Goal: Check status: Check status

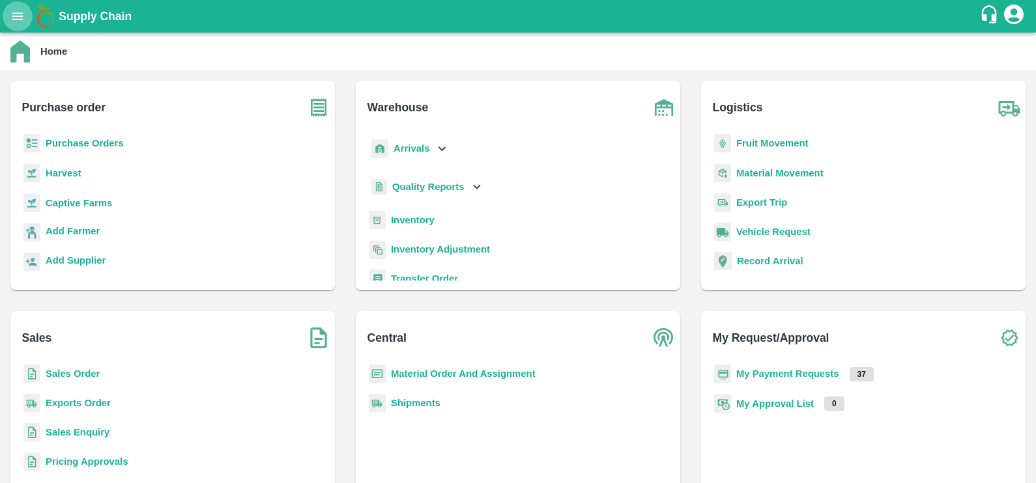
click at [10, 19] on icon "open drawer" at bounding box center [17, 16] width 14 height 14
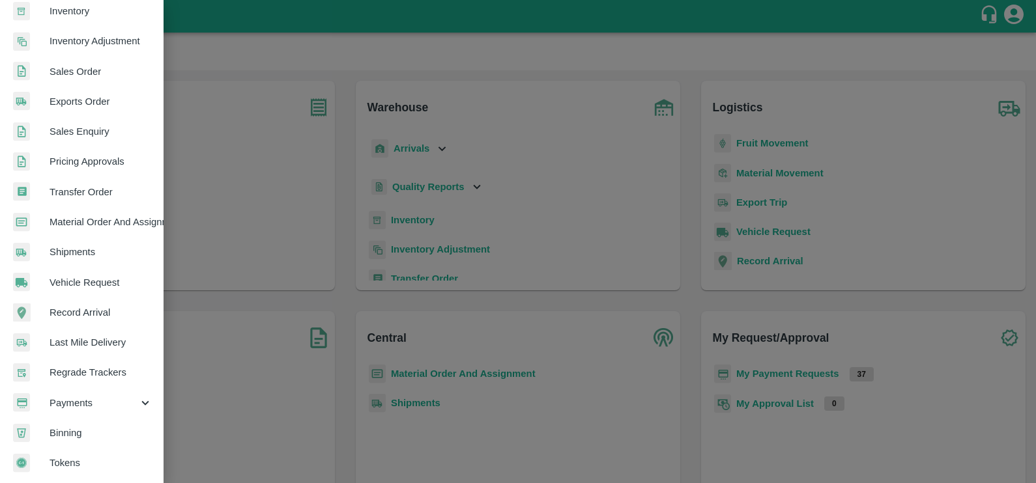
scroll to position [257, 0]
click at [82, 396] on span "Payments" at bounding box center [94, 403] width 89 height 14
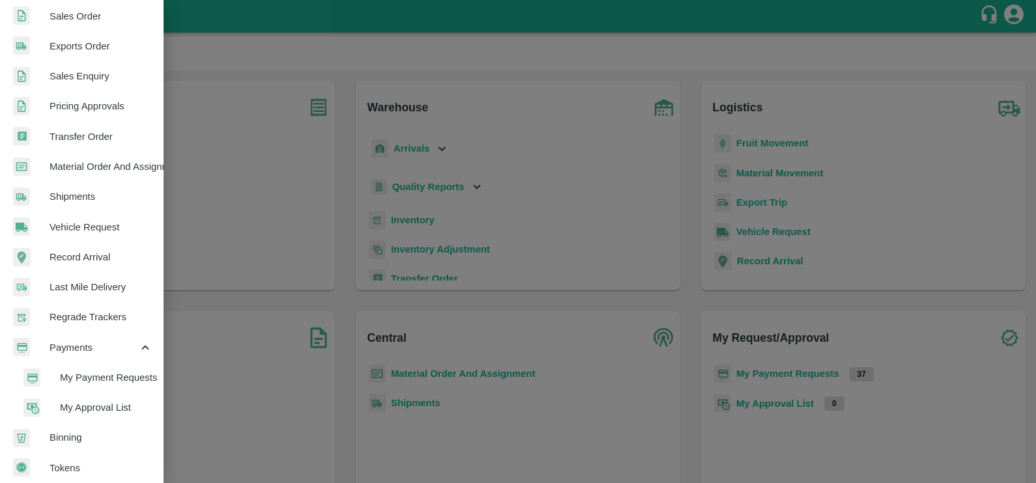
scroll to position [315, 0]
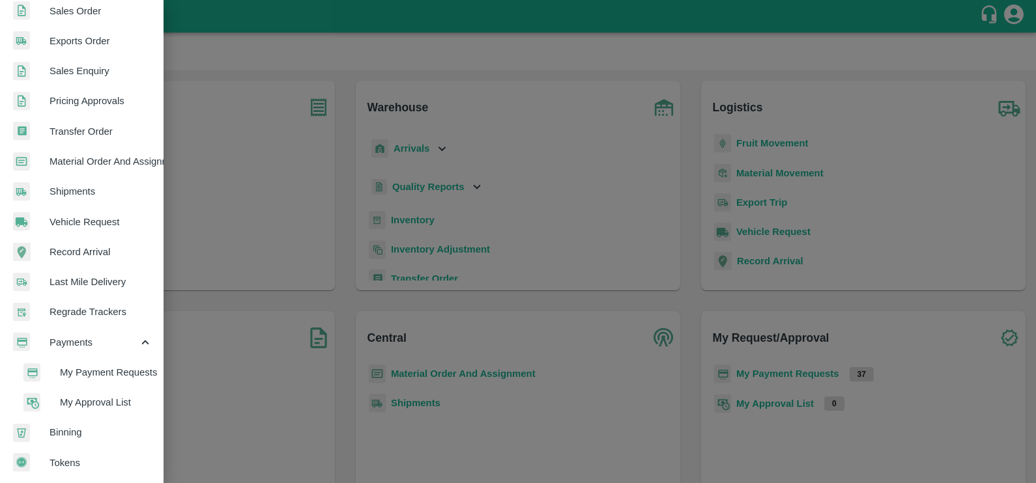
click at [80, 376] on span "My Payment Requests" at bounding box center [106, 372] width 92 height 14
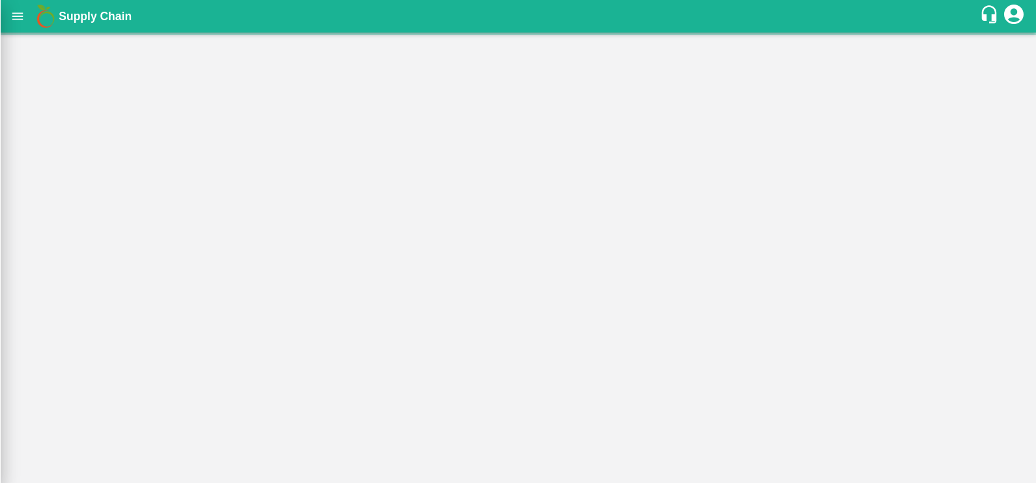
scroll to position [313, 0]
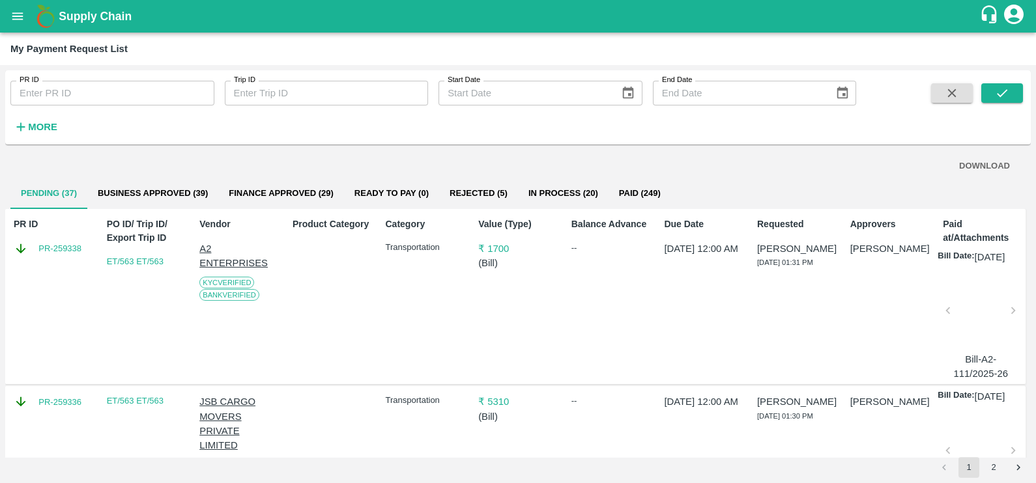
click at [45, 140] on div "PR ID PR ID Trip ID Trip ID Start Date Start Date End Date End Date More" at bounding box center [517, 107] width 1025 height 74
click at [40, 136] on button "More" at bounding box center [35, 127] width 50 height 22
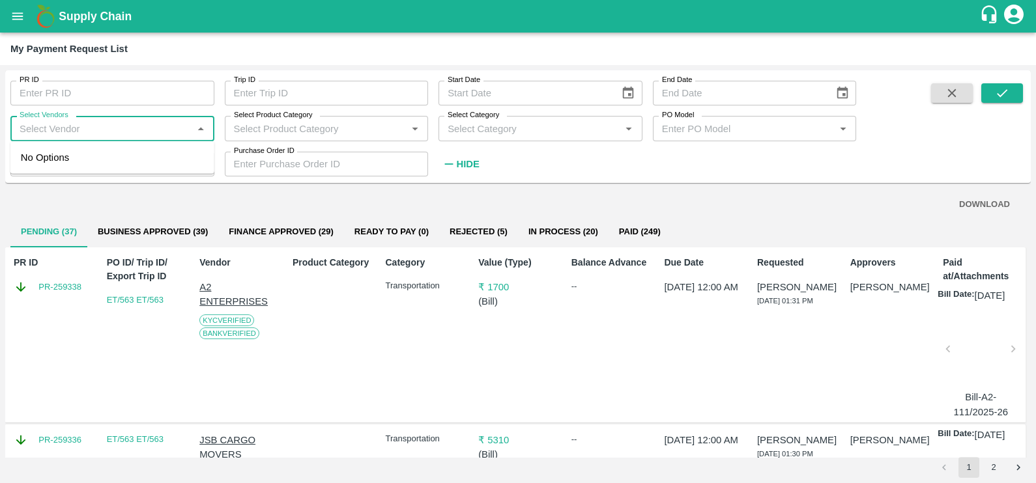
click at [91, 124] on input "Select Vendors" at bounding box center [101, 128] width 175 height 17
click at [101, 156] on div "[PERSON_NAME] FORWARDERS-Transporter" at bounding box center [115, 164] width 178 height 29
type input "[PERSON_NAME] FORWARDERS-Transporter"
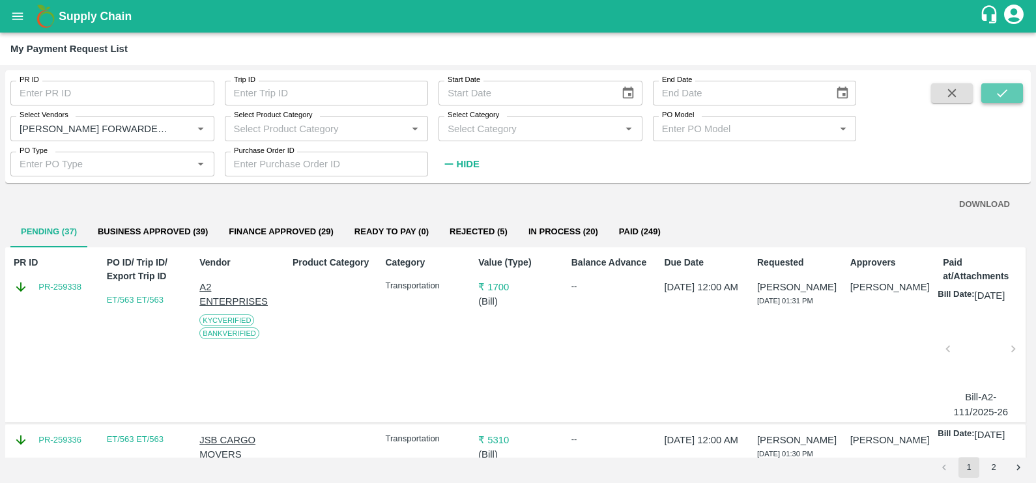
click at [993, 98] on button "submit" at bounding box center [1002, 93] width 42 height 20
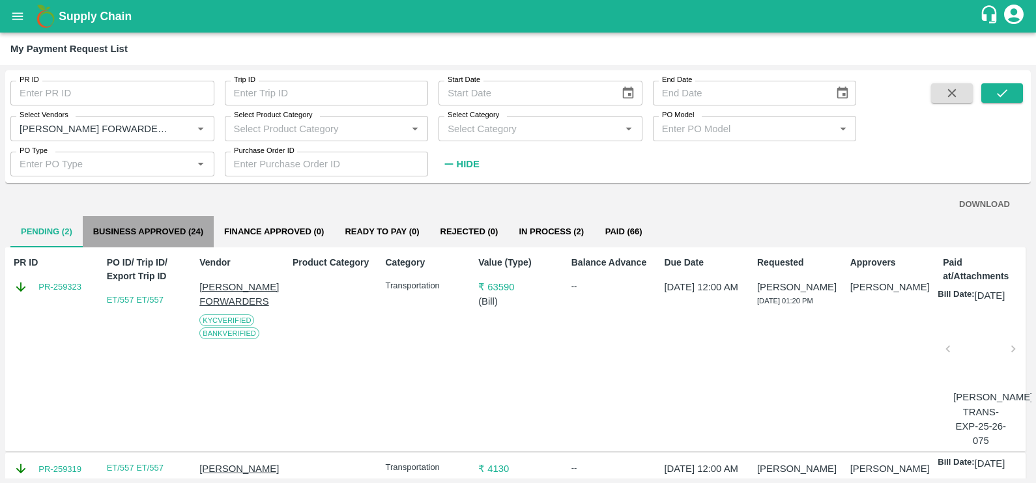
click at [175, 221] on button "Business Approved (24)" at bounding box center [148, 231] width 131 height 31
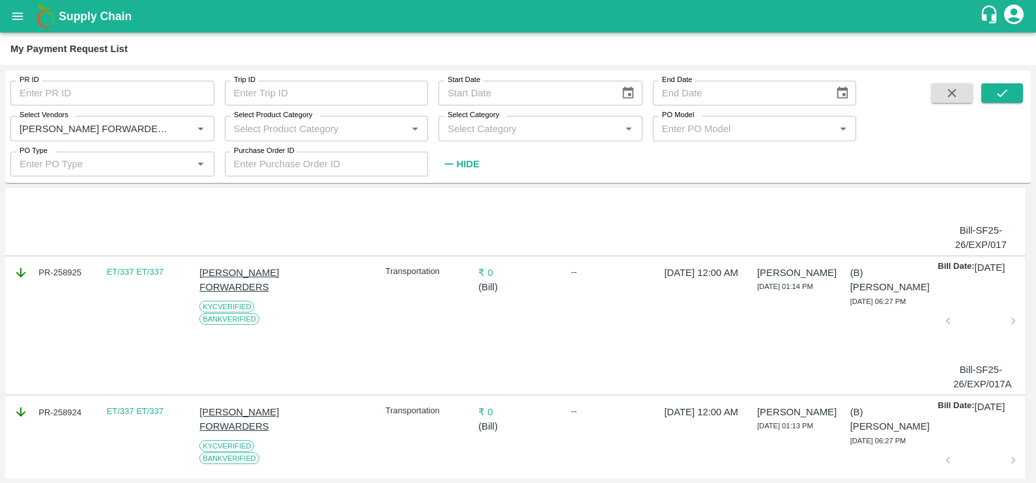
scroll to position [0, 0]
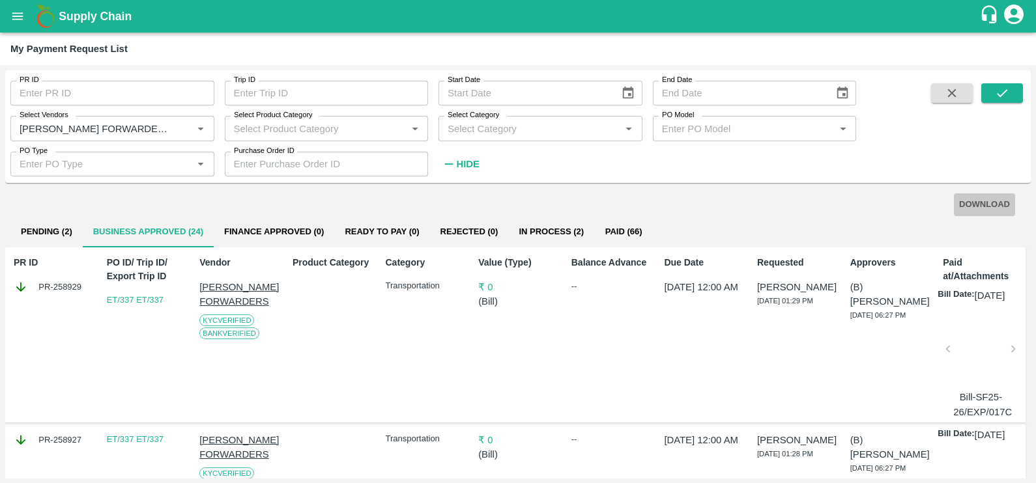
click at [979, 204] on button "DOWNLOAD" at bounding box center [984, 204] width 61 height 23
click at [549, 231] on button "In Process (2)" at bounding box center [551, 231] width 86 height 31
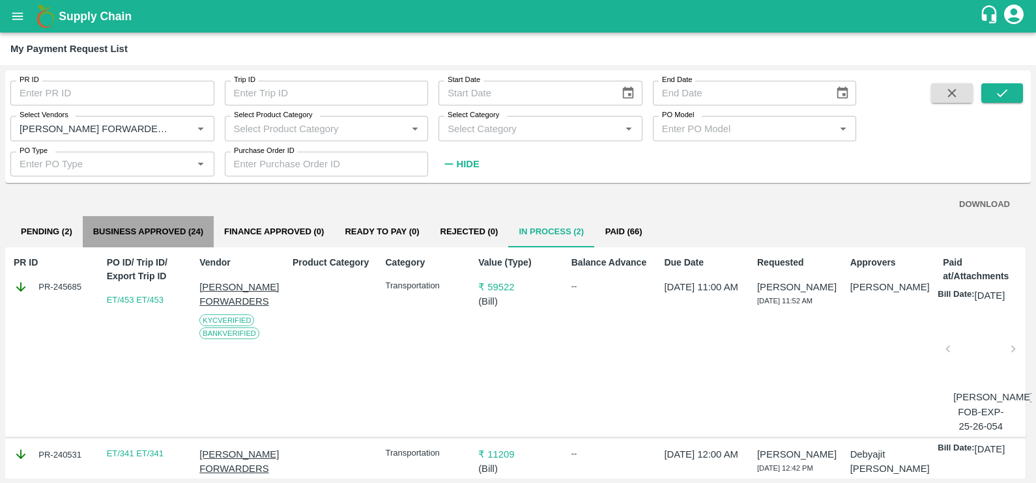
click at [175, 227] on button "Business Approved (24)" at bounding box center [148, 231] width 131 height 31
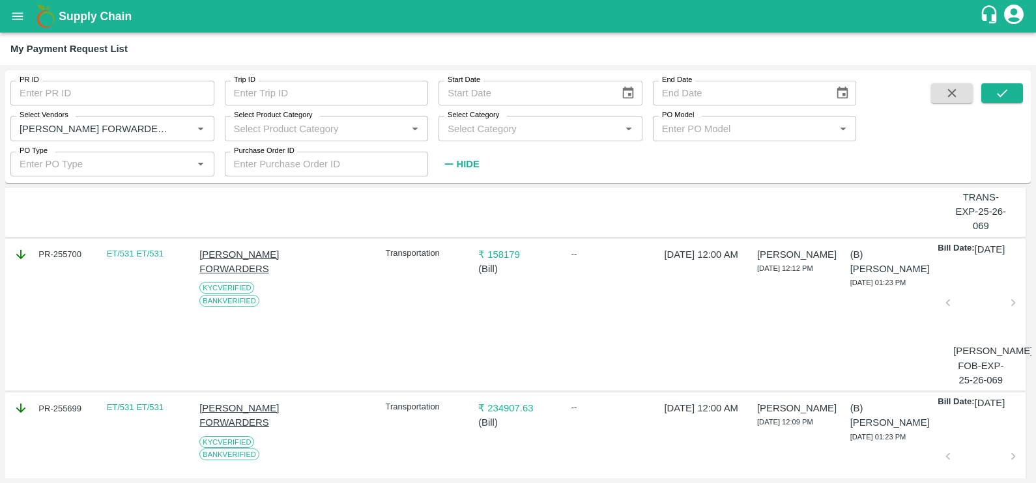
scroll to position [2193, 0]
click at [965, 172] on div at bounding box center [980, 137] width 55 height 69
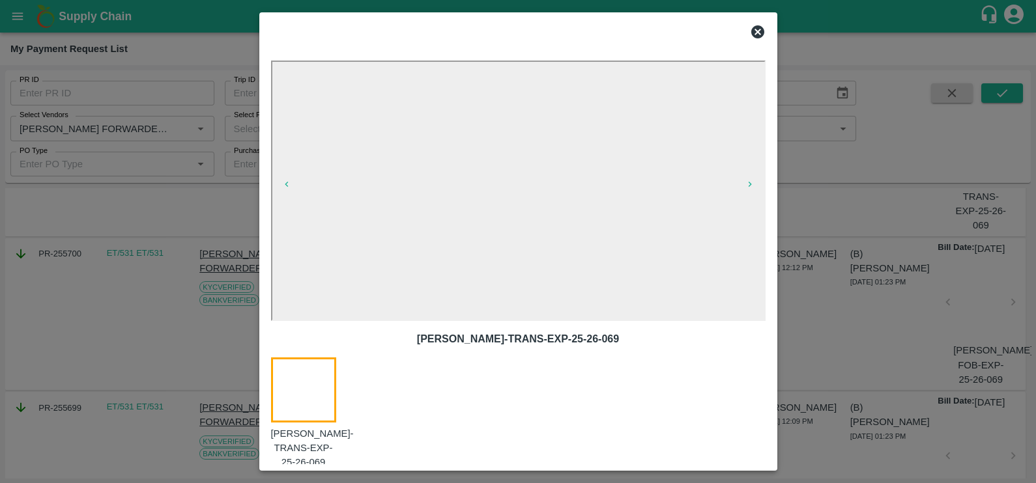
click at [746, 27] on div at bounding box center [518, 32] width 505 height 26
click at [761, 29] on icon at bounding box center [757, 31] width 13 height 13
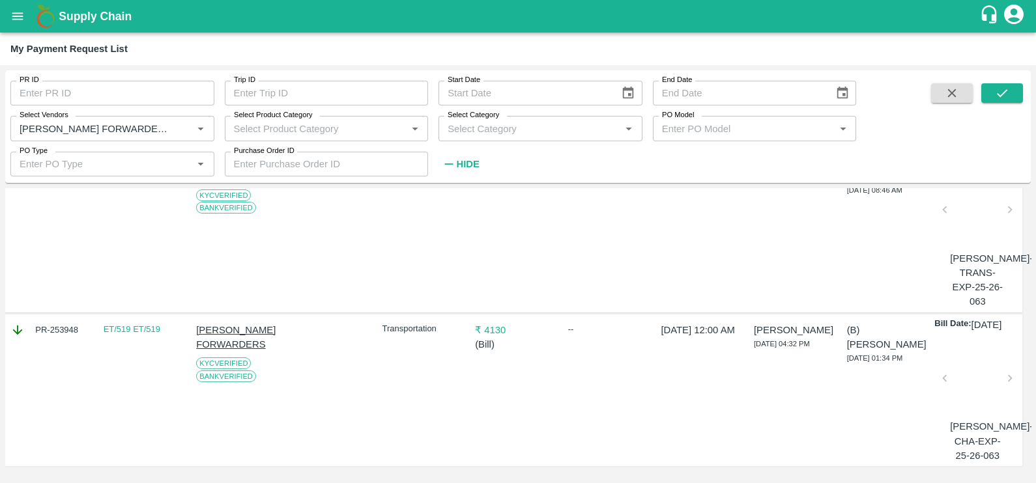
scroll to position [3667, 3]
click at [978, 380] on div at bounding box center [977, 382] width 55 height 69
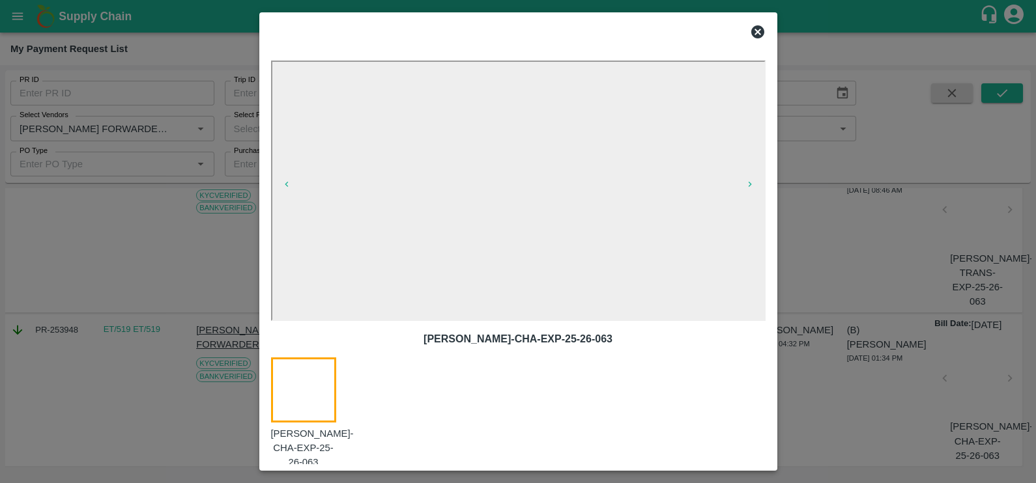
click at [756, 33] on icon at bounding box center [758, 32] width 16 height 16
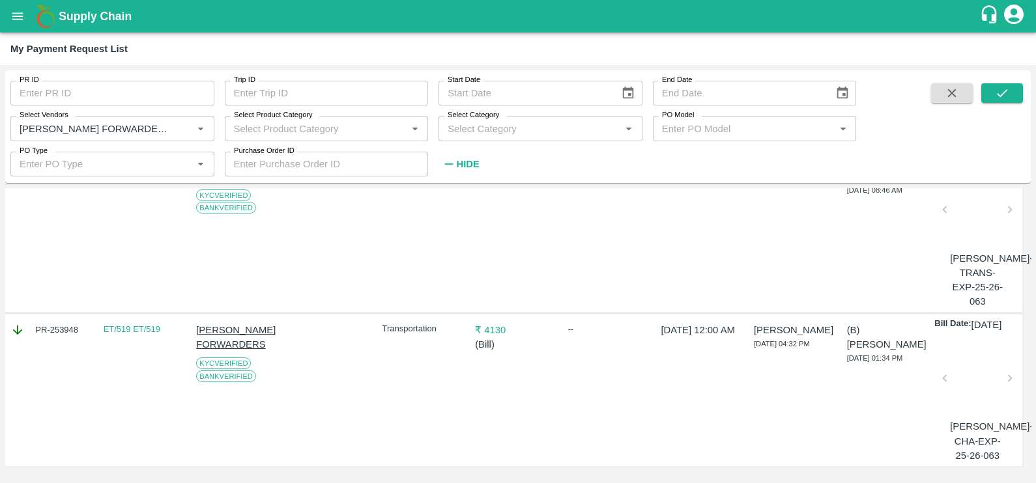
click at [963, 366] on div at bounding box center [977, 382] width 55 height 69
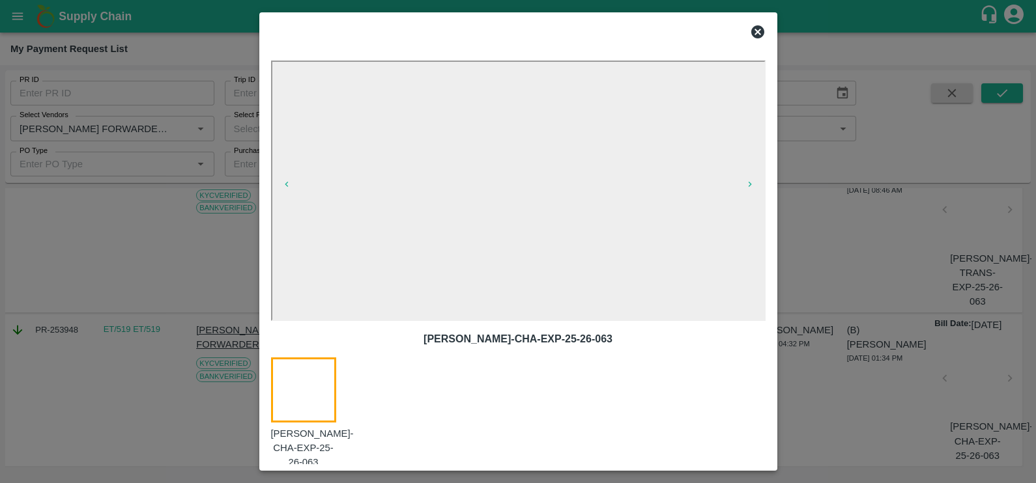
click at [756, 25] on icon at bounding box center [757, 31] width 13 height 13
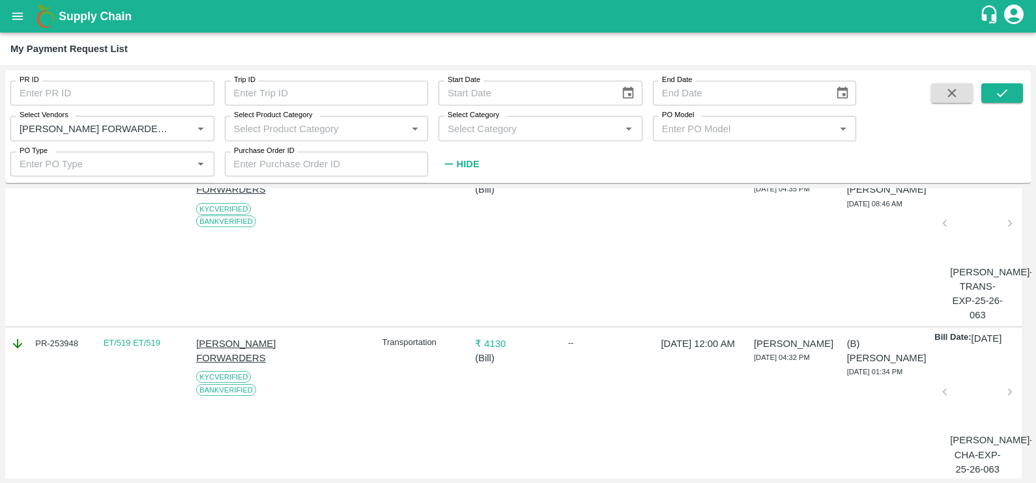
scroll to position [3360, 3]
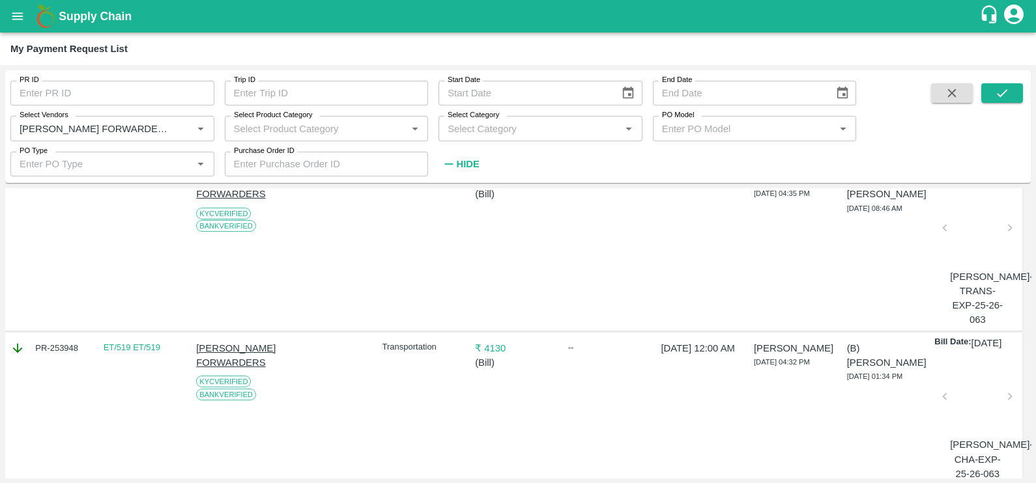
click at [968, 113] on div at bounding box center [977, 78] width 55 height 69
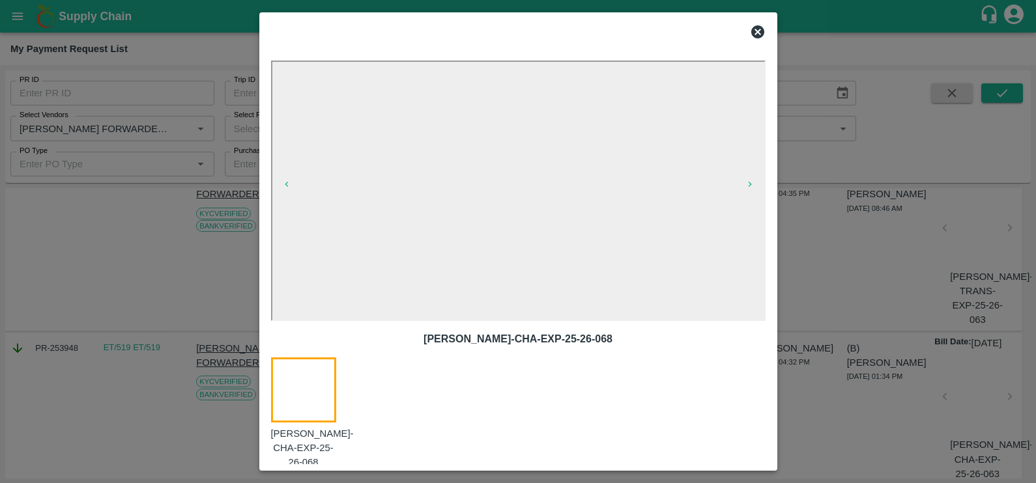
click at [754, 24] on icon at bounding box center [758, 32] width 16 height 16
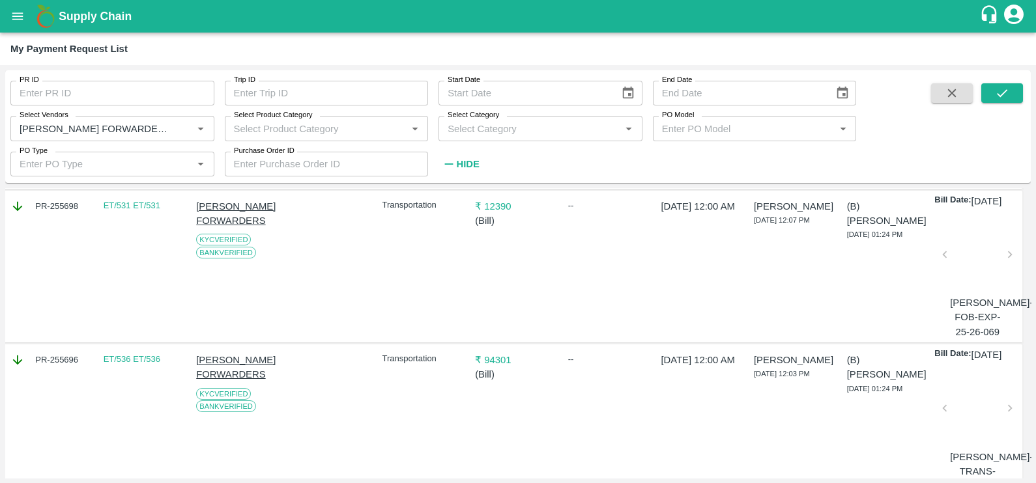
scroll to position [2550, 3]
click at [971, 138] on div at bounding box center [977, 103] width 55 height 69
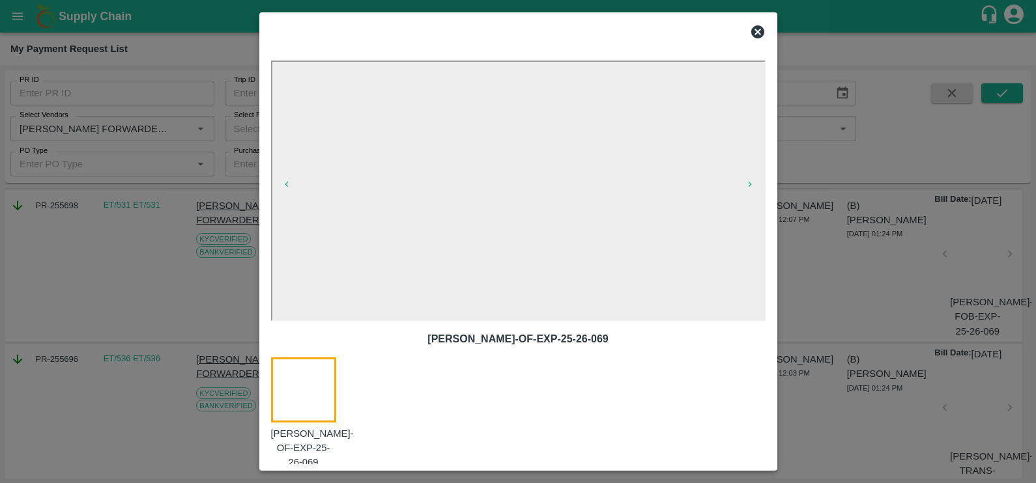
click at [760, 29] on icon at bounding box center [757, 31] width 13 height 13
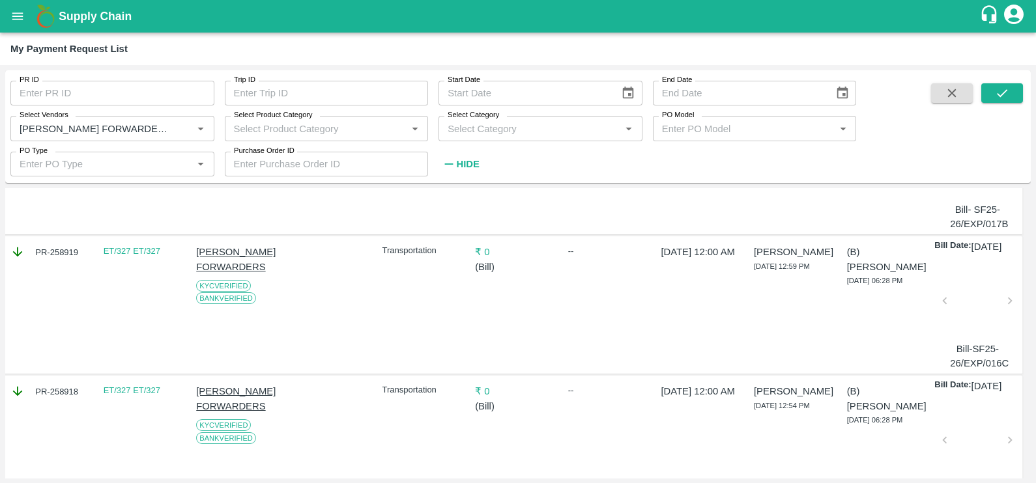
scroll to position [0, 3]
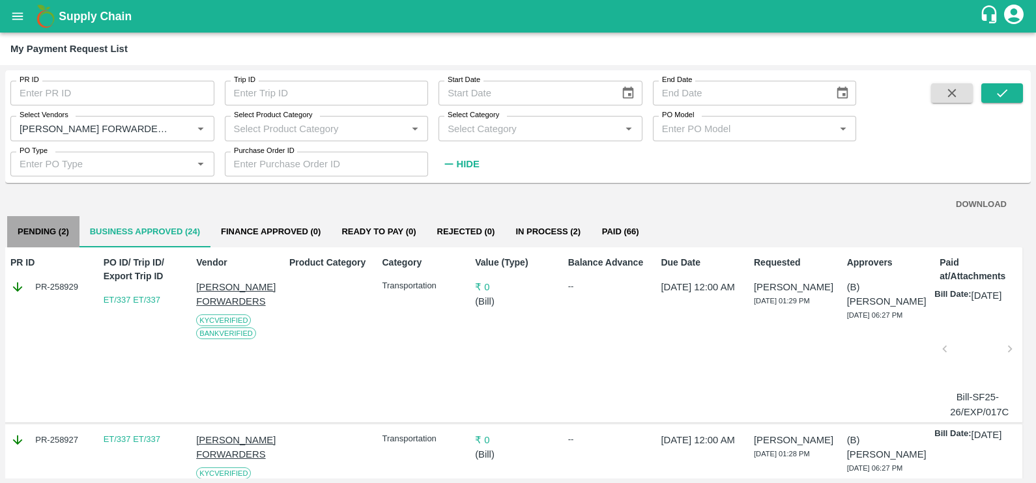
click at [42, 230] on button "Pending (2)" at bounding box center [43, 231] width 72 height 31
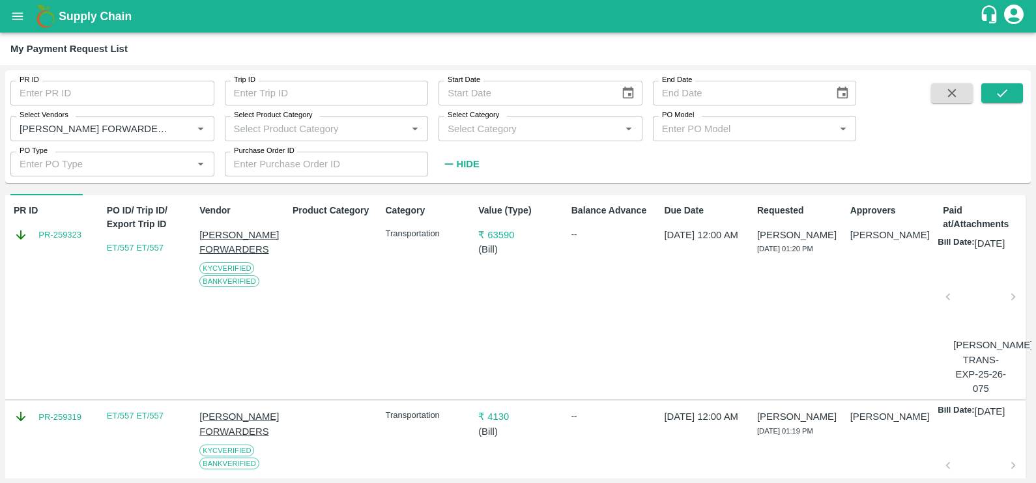
scroll to position [7, 0]
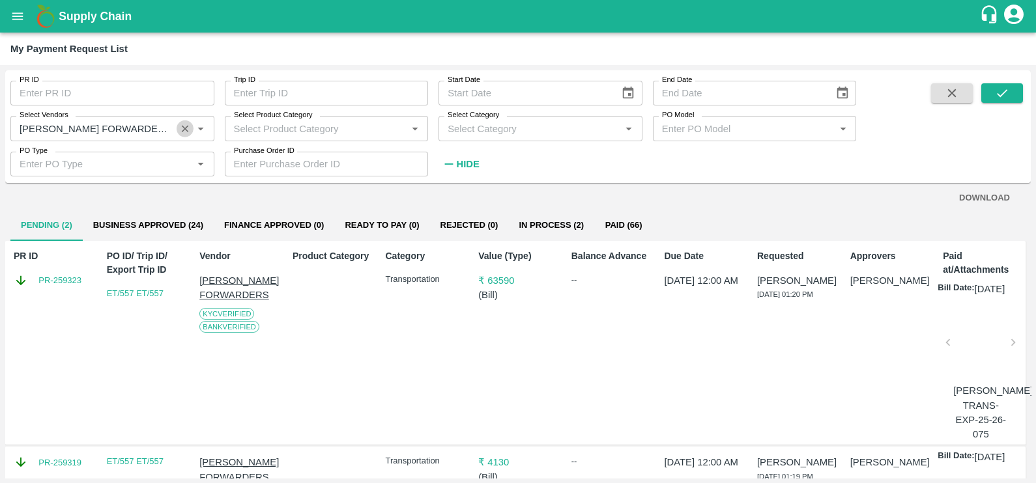
click at [187, 130] on icon "Clear" at bounding box center [185, 128] width 7 height 7
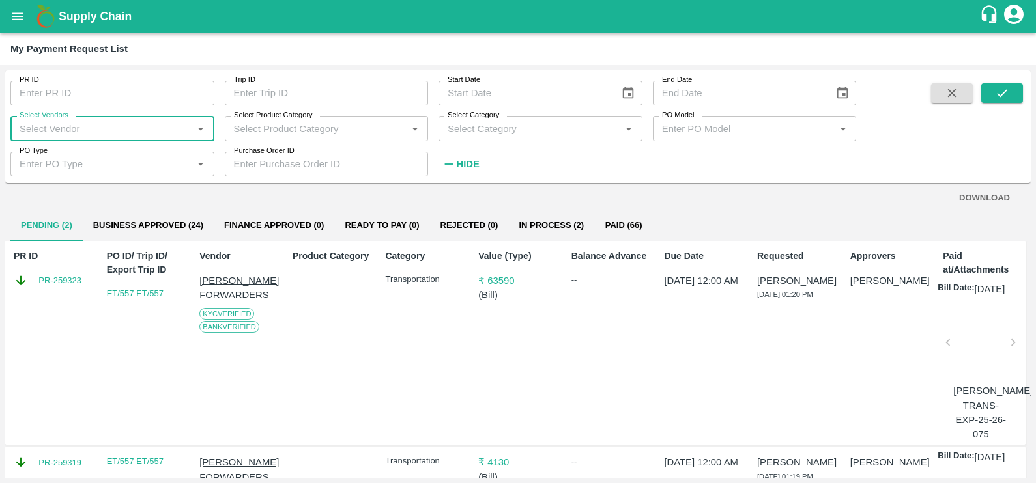
scroll to position [0, 0]
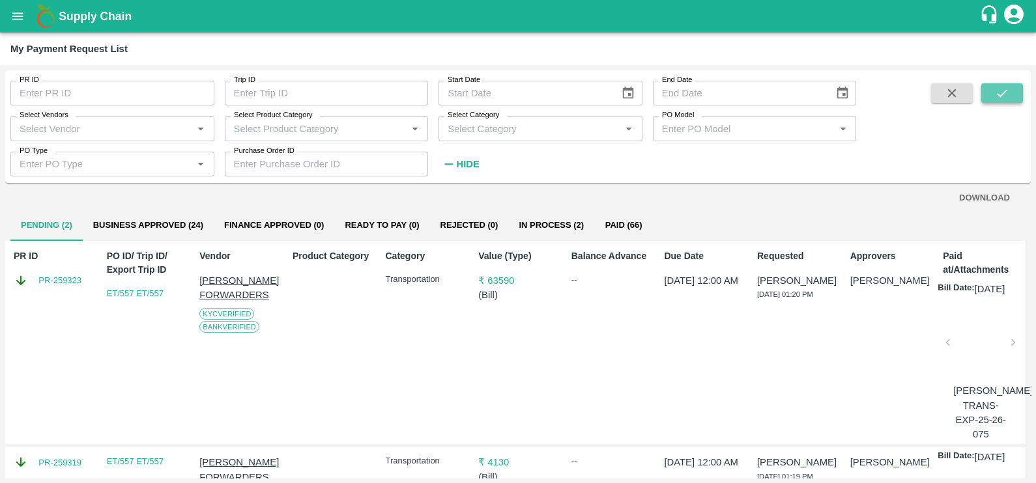
click at [995, 91] on icon "submit" at bounding box center [1002, 93] width 14 height 14
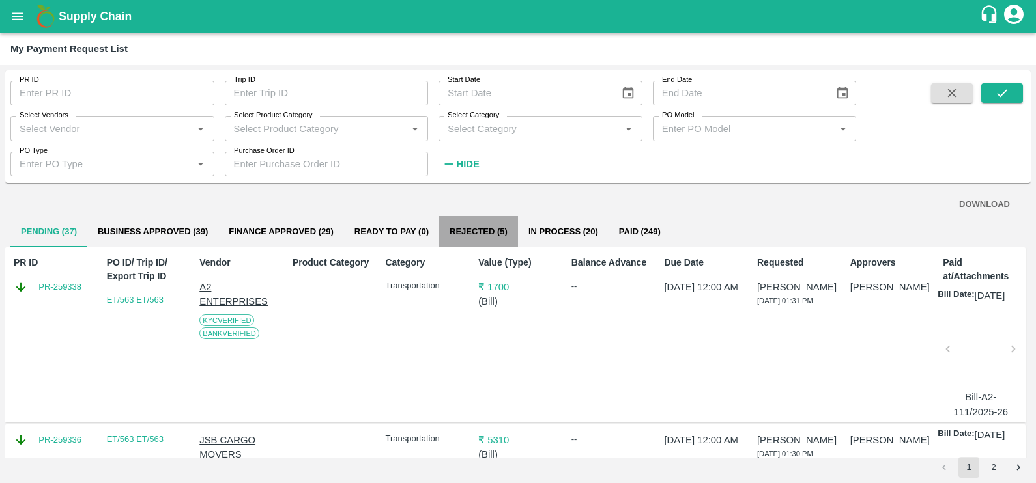
click at [475, 222] on button "Rejected (5)" at bounding box center [478, 231] width 79 height 31
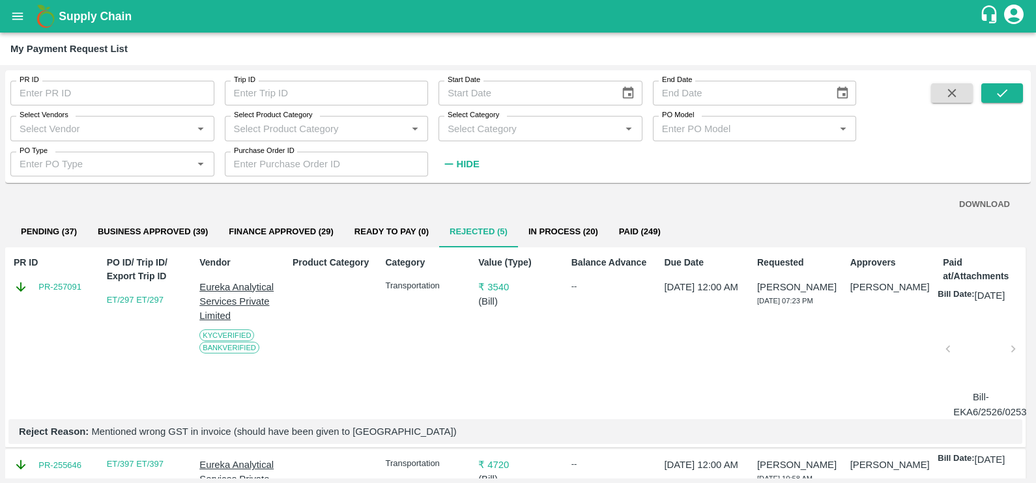
click at [983, 384] on div at bounding box center [980, 353] width 55 height 69
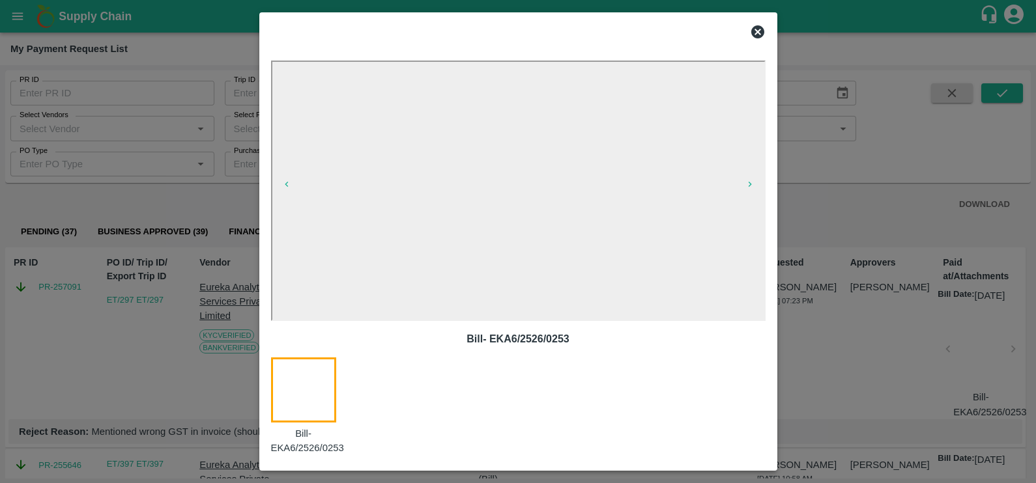
click at [761, 30] on icon at bounding box center [757, 31] width 13 height 13
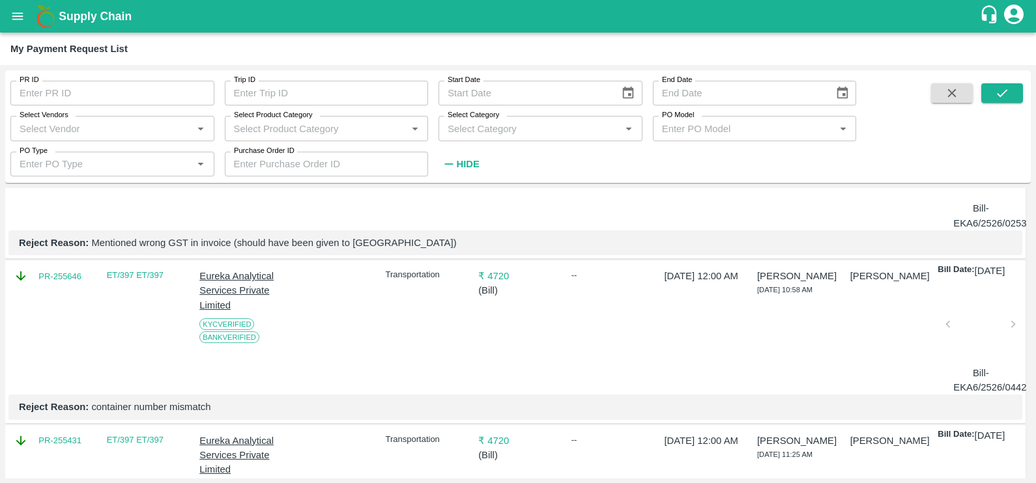
scroll to position [190, 0]
click at [997, 362] on div at bounding box center [980, 327] width 55 height 69
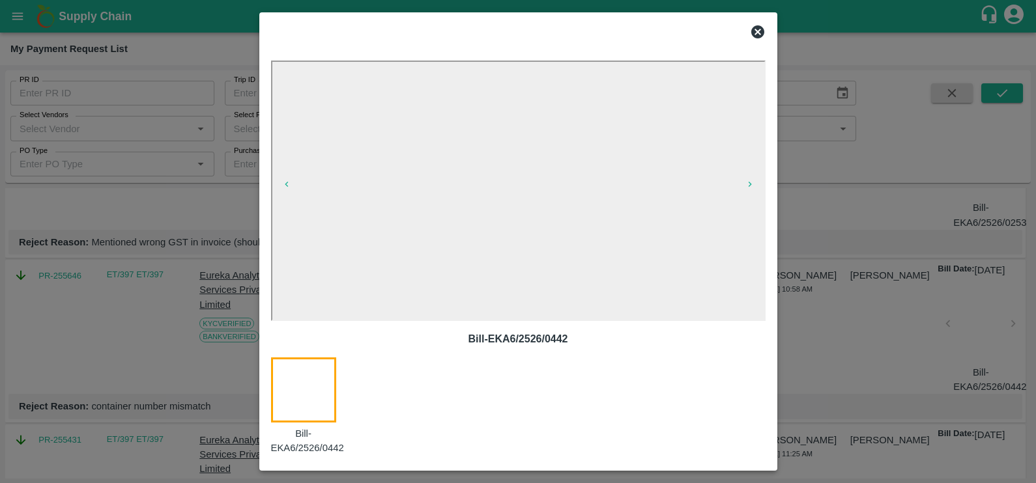
click at [756, 33] on icon at bounding box center [758, 32] width 16 height 16
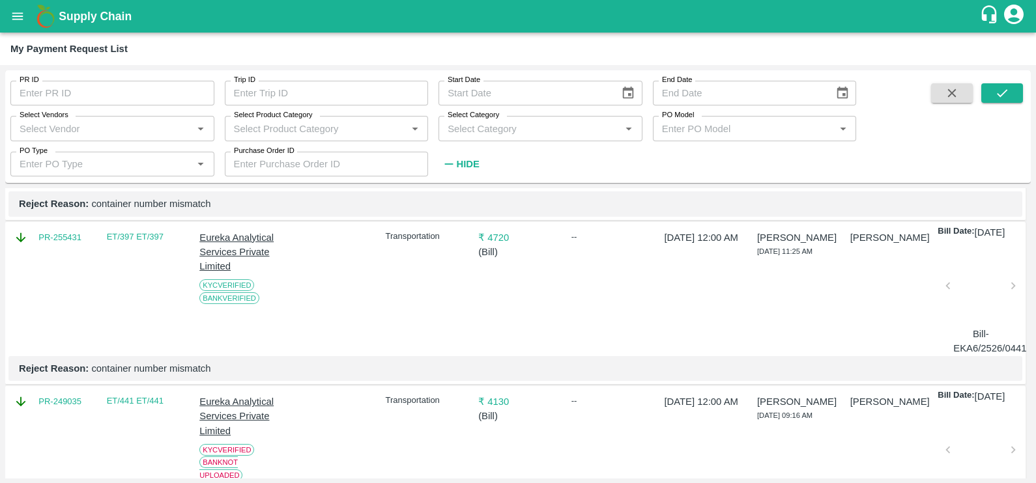
scroll to position [393, 0]
click at [974, 323] on div at bounding box center [980, 288] width 55 height 69
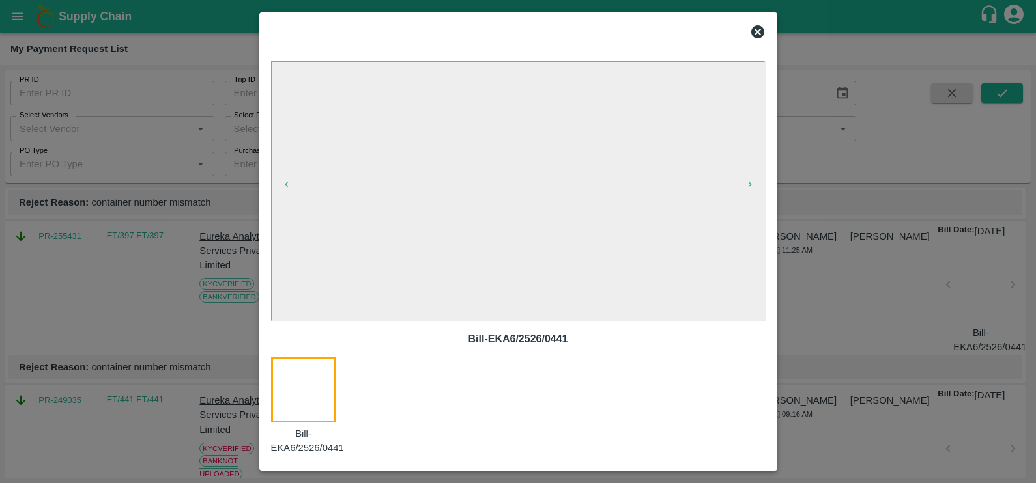
click at [756, 30] on icon at bounding box center [758, 32] width 16 height 16
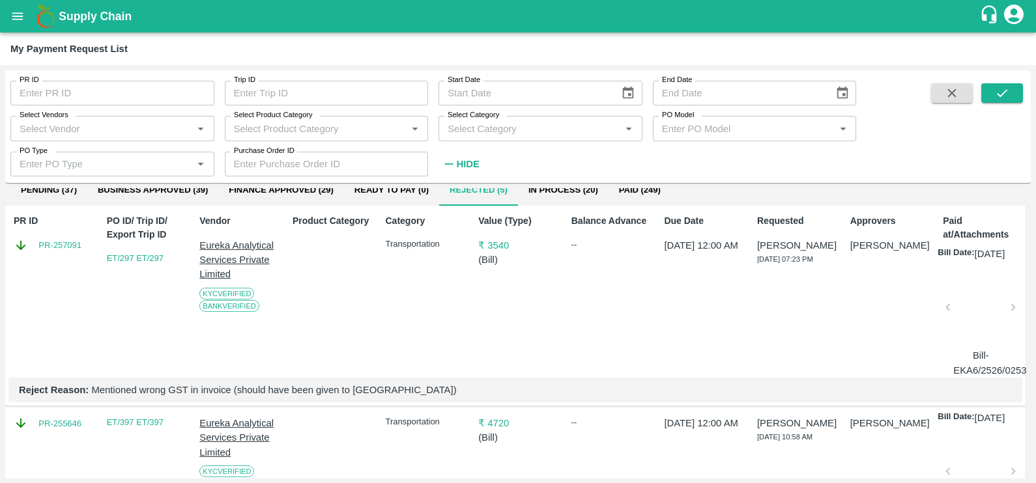
scroll to position [0, 0]
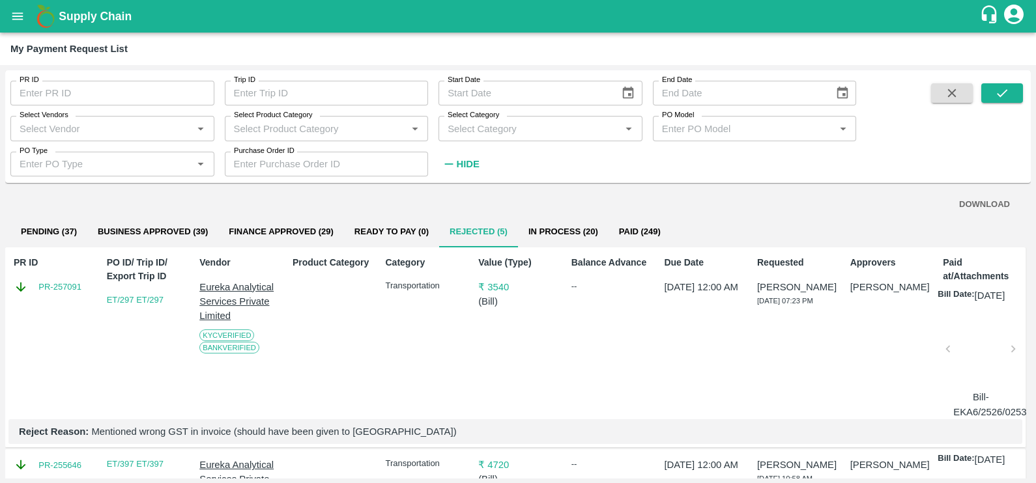
click at [967, 360] on div at bounding box center [980, 353] width 55 height 69
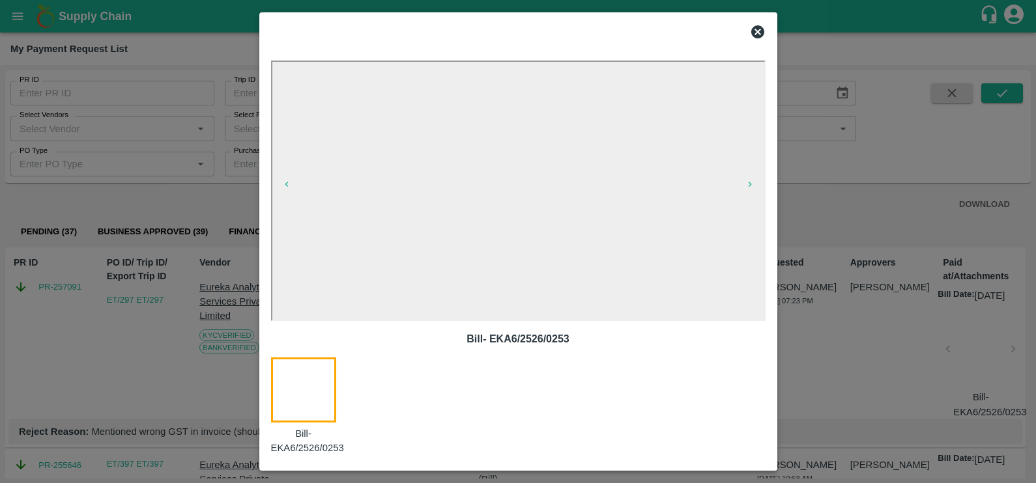
click at [760, 33] on icon at bounding box center [758, 32] width 16 height 16
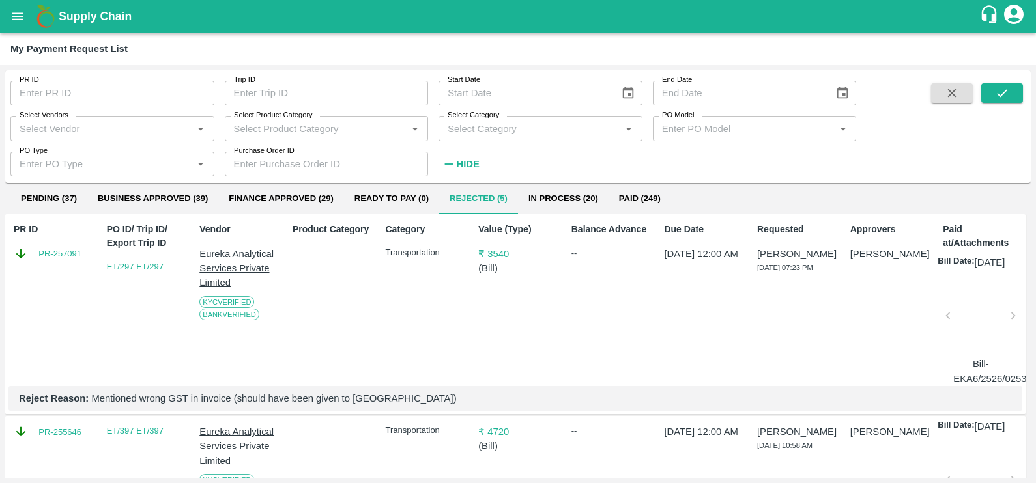
scroll to position [34, 0]
click at [567, 202] on button "In Process (20)" at bounding box center [563, 197] width 91 height 31
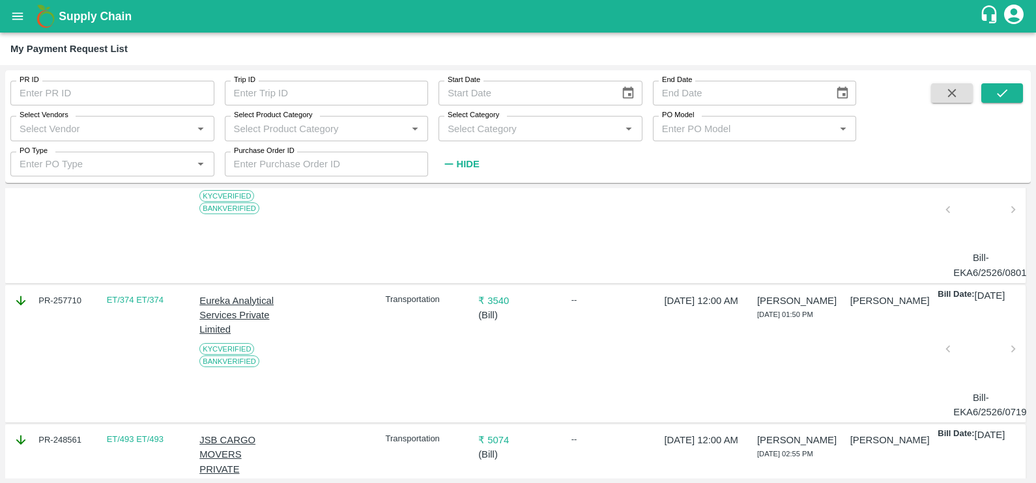
scroll to position [0, 0]
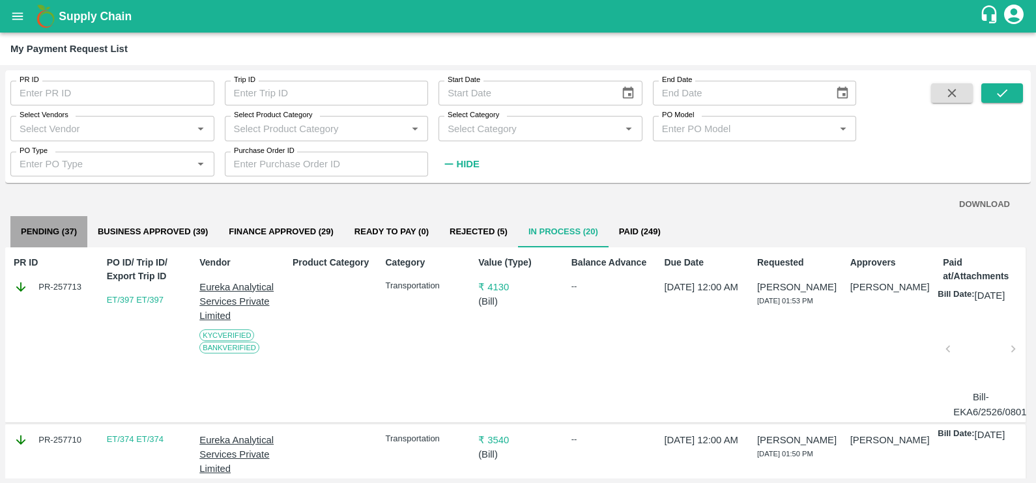
click at [44, 244] on button "Pending (37)" at bounding box center [48, 231] width 77 height 31
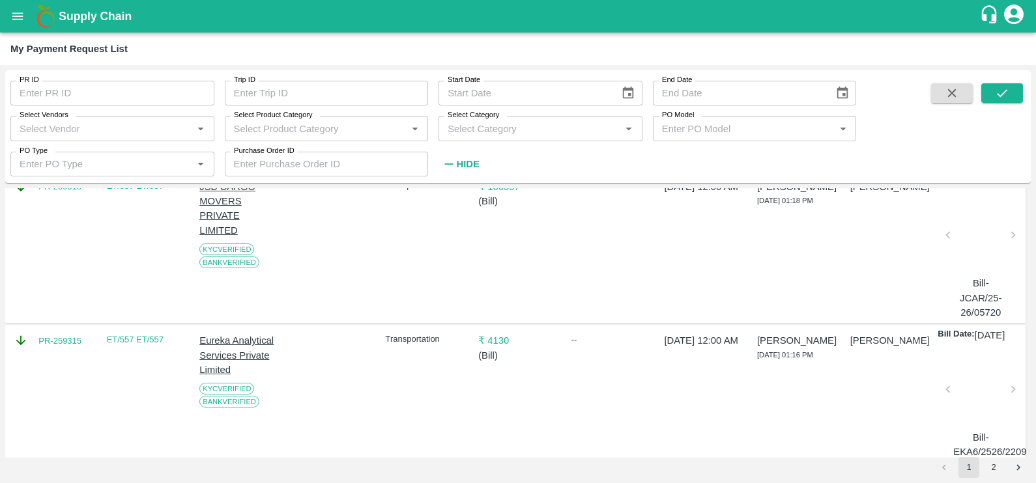
scroll to position [1331, 0]
